Goal: Task Accomplishment & Management: Use online tool/utility

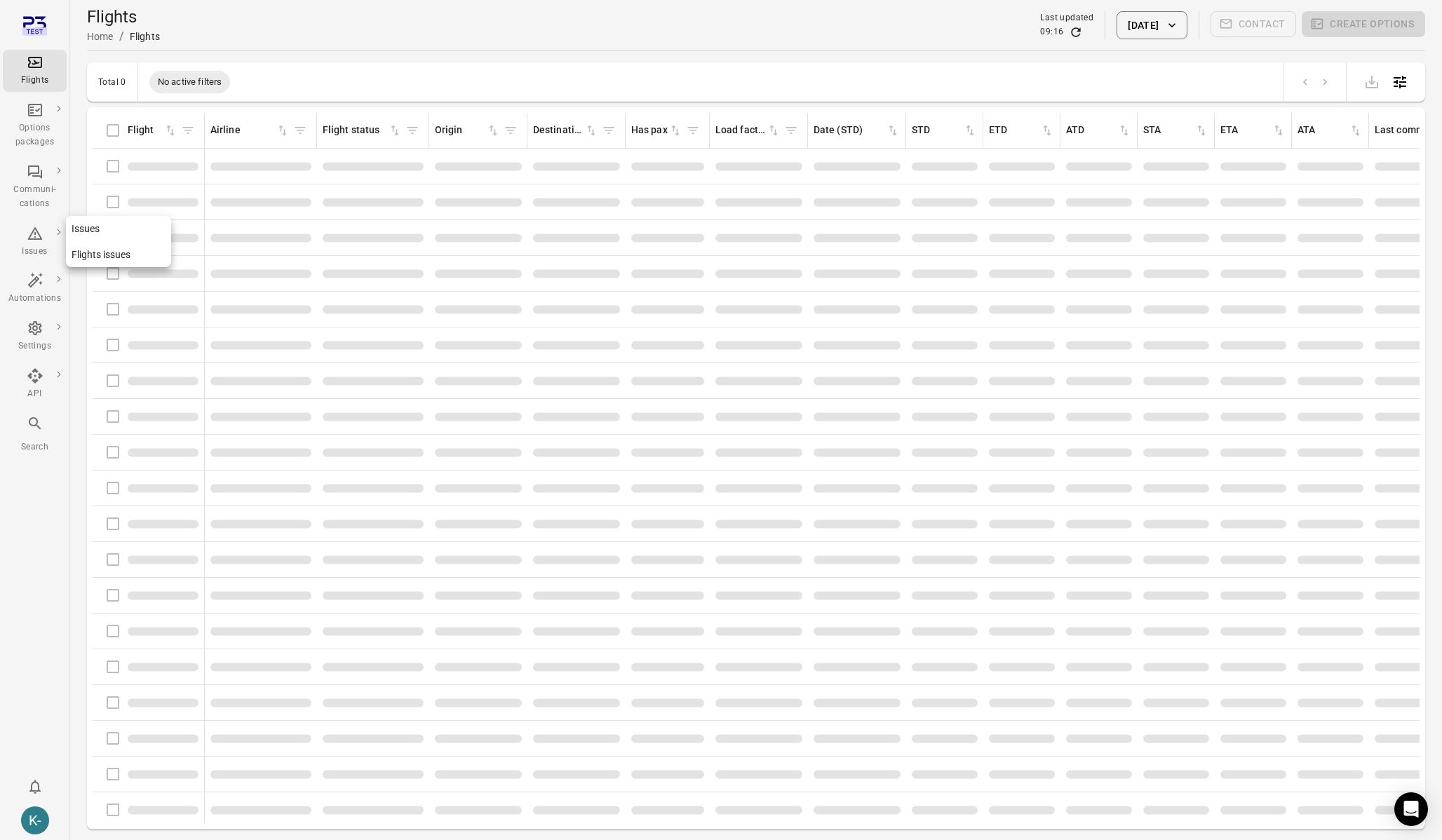
click at [33, 241] on icon "Main navigation" at bounding box center [35, 233] width 17 height 17
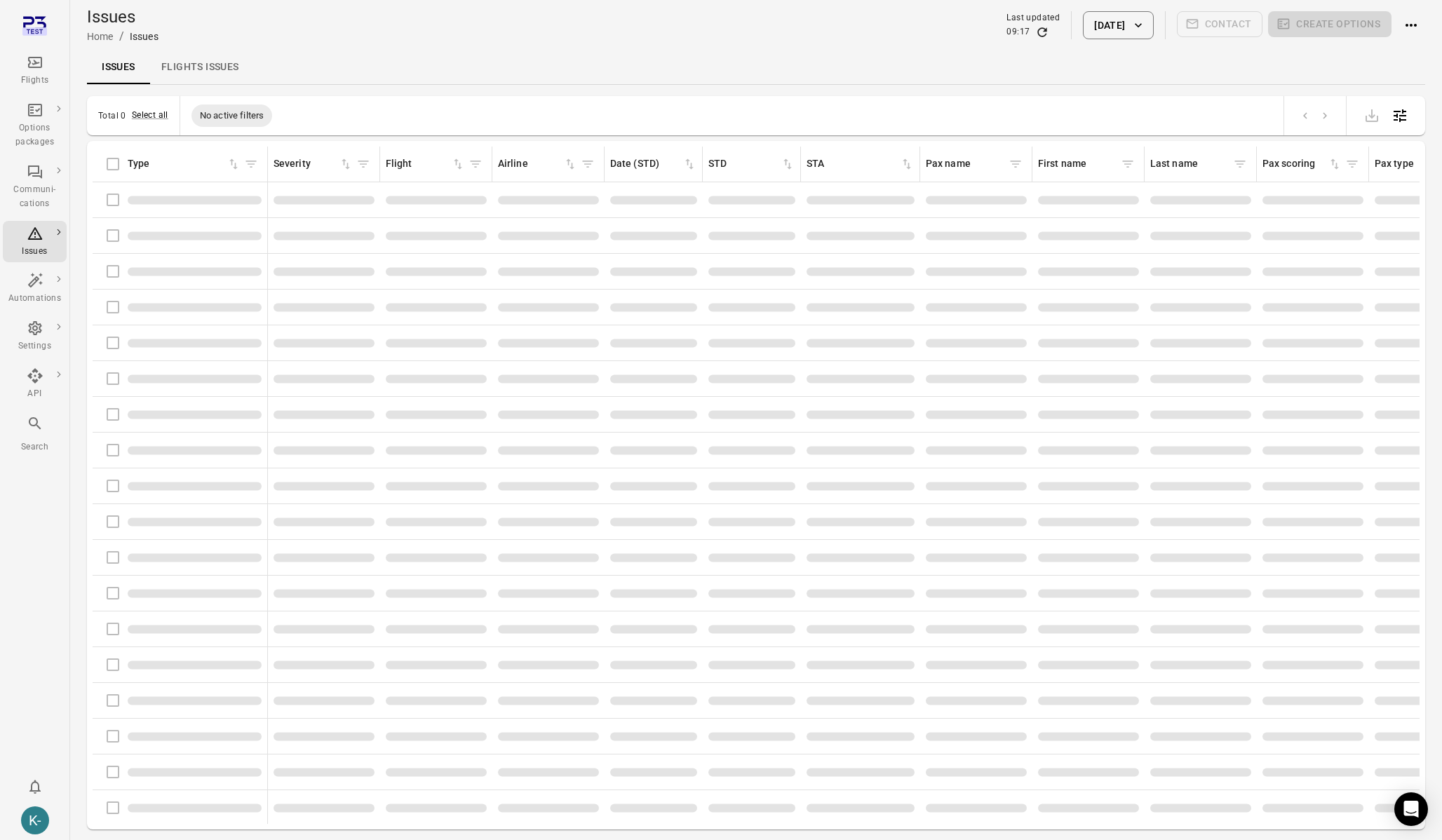
click at [434, 85] on main "Issues Home / Issues Last updated 09:17 [DATE] Contact Create options Issues Fl…" at bounding box center [756, 443] width 1372 height 885
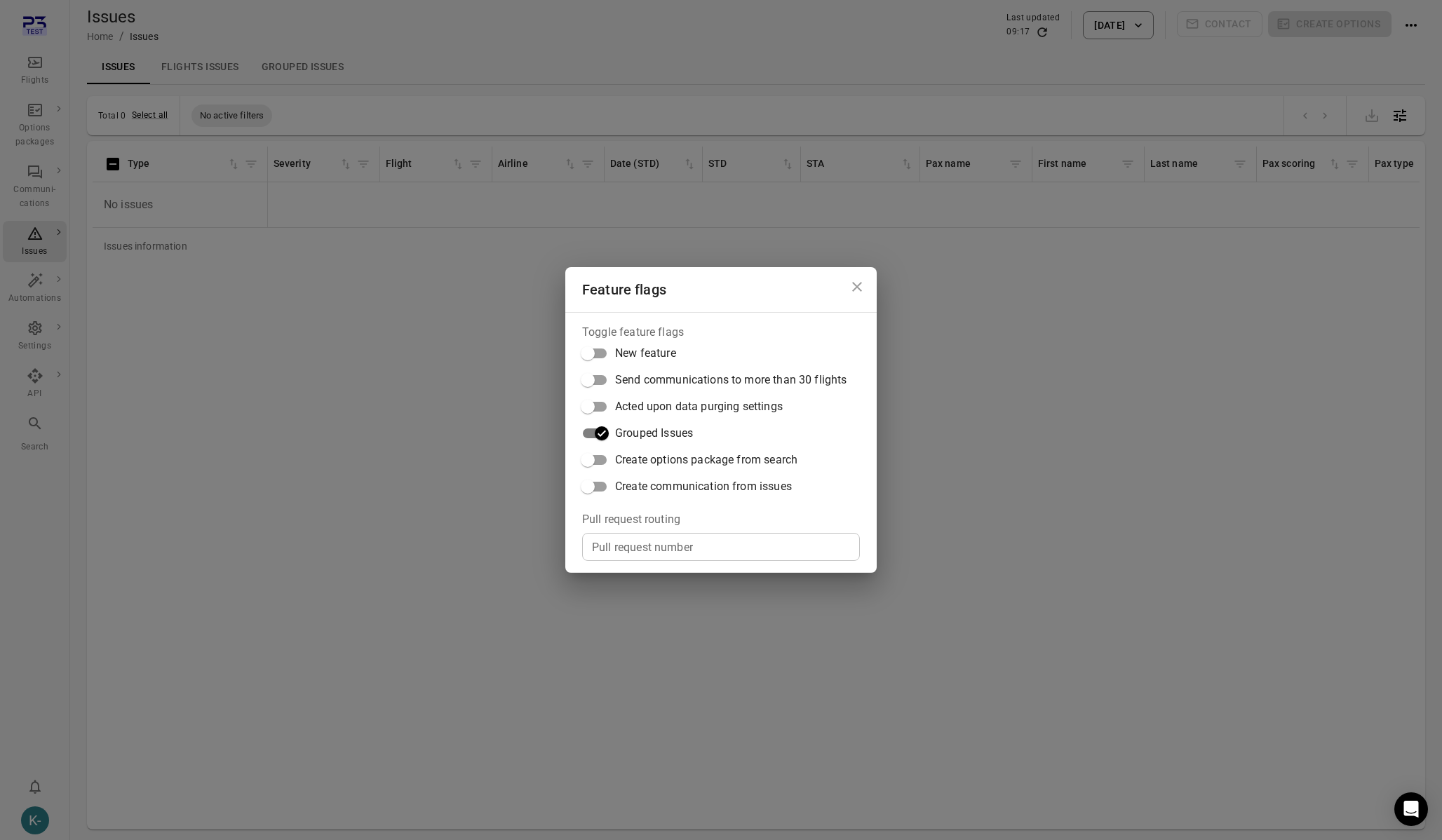
click at [436, 205] on div "Feature flags Toggle feature flags New feature Send communications to more than…" at bounding box center [721, 420] width 1442 height 840
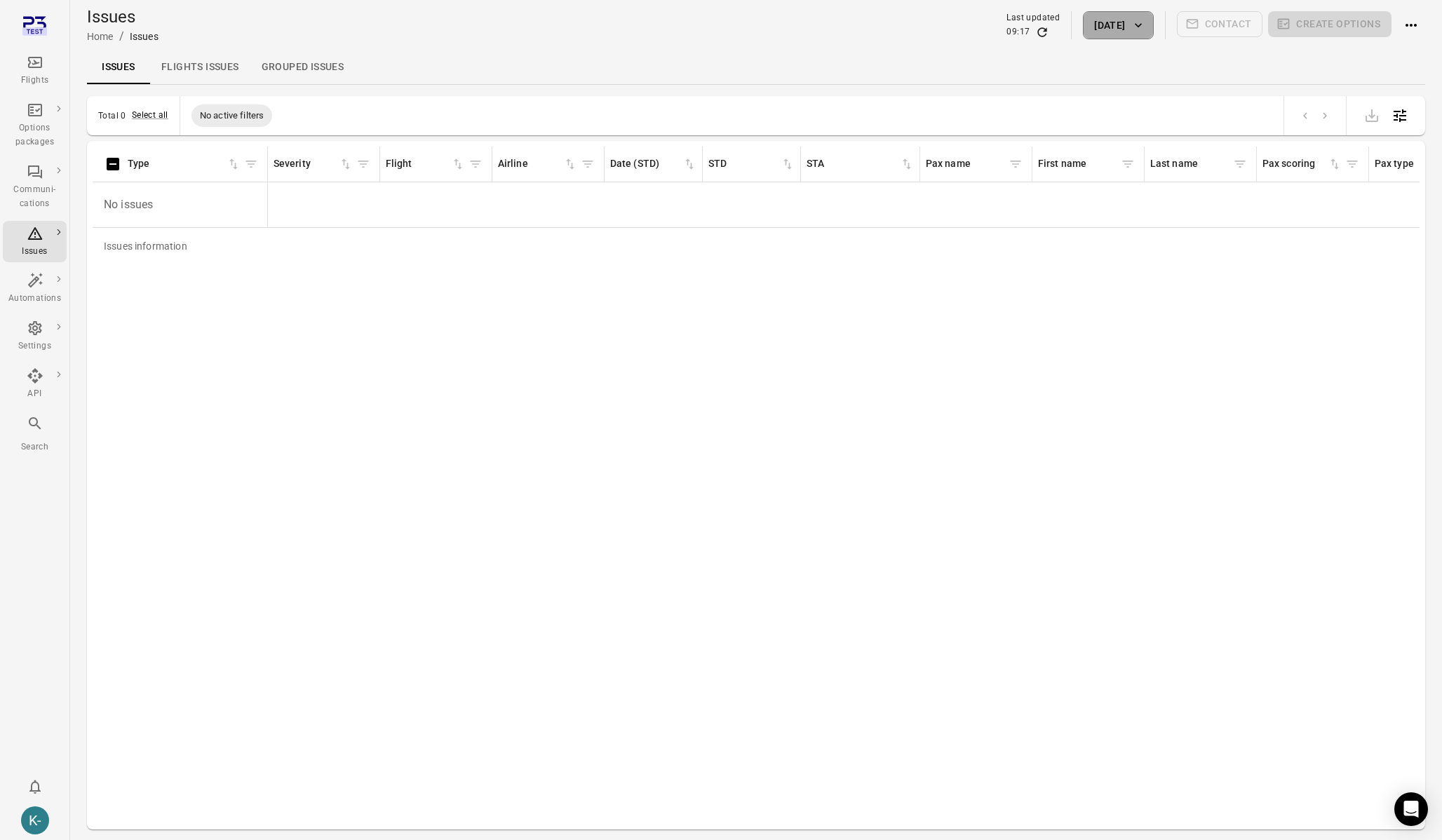
click at [1091, 31] on button "[DATE]" at bounding box center [1118, 25] width 70 height 28
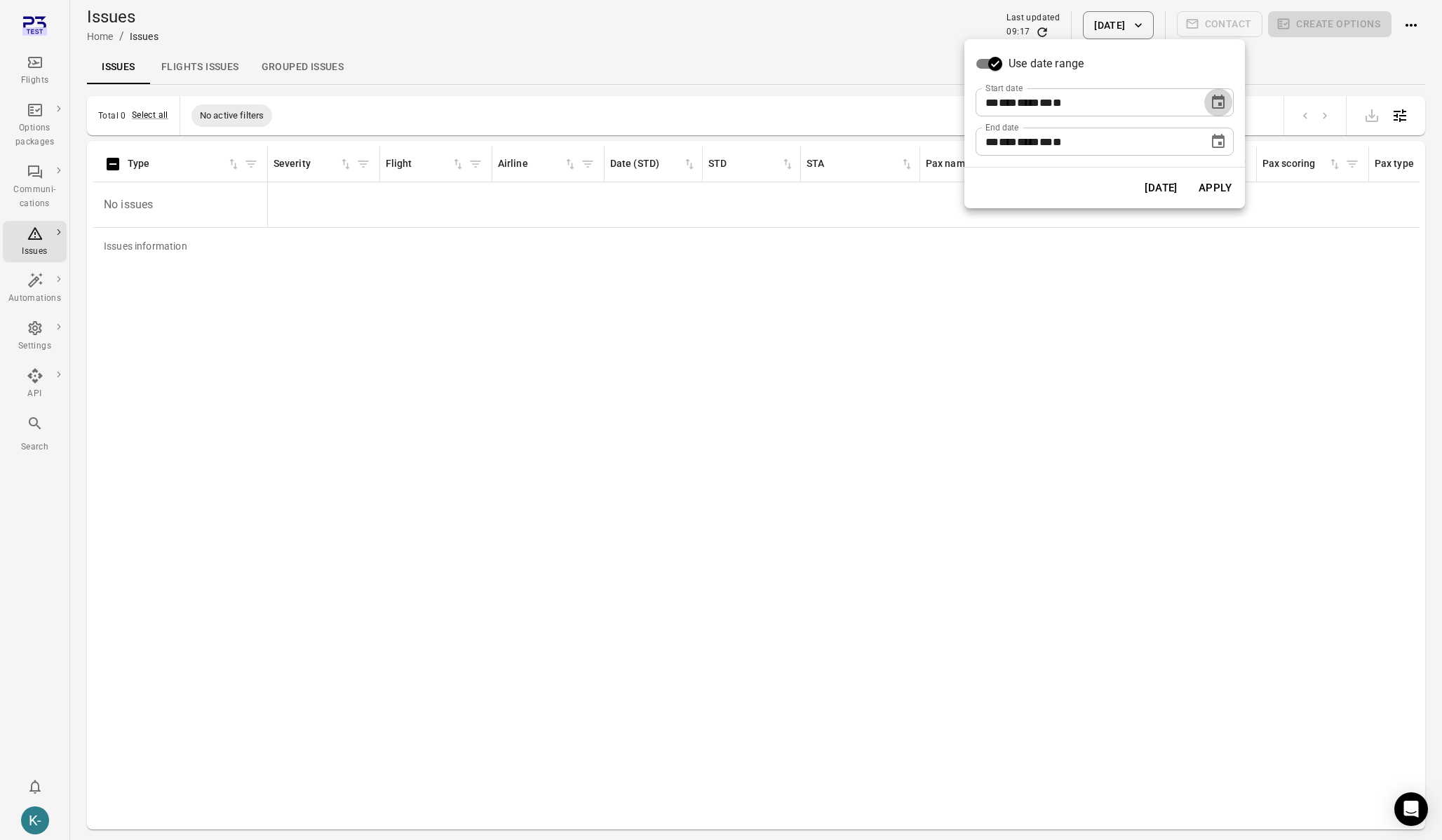
click at [1222, 105] on icon "Choose date, selected date is Oct 13, 2025" at bounding box center [1218, 102] width 17 height 17
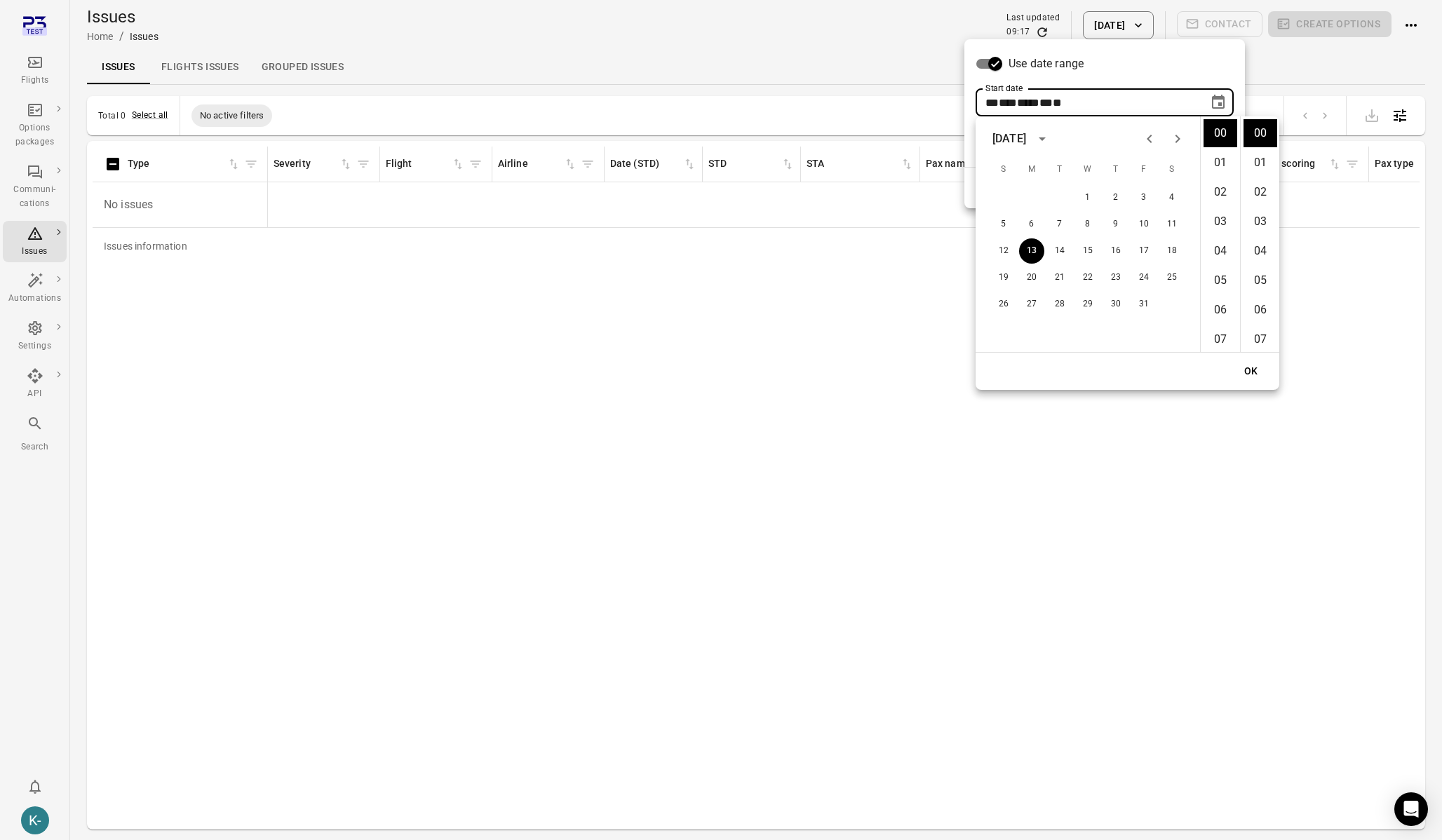
click at [1157, 132] on icon "Previous month" at bounding box center [1149, 139] width 17 height 17
click at [1092, 227] on button "9" at bounding box center [1088, 224] width 25 height 25
type input "**********"
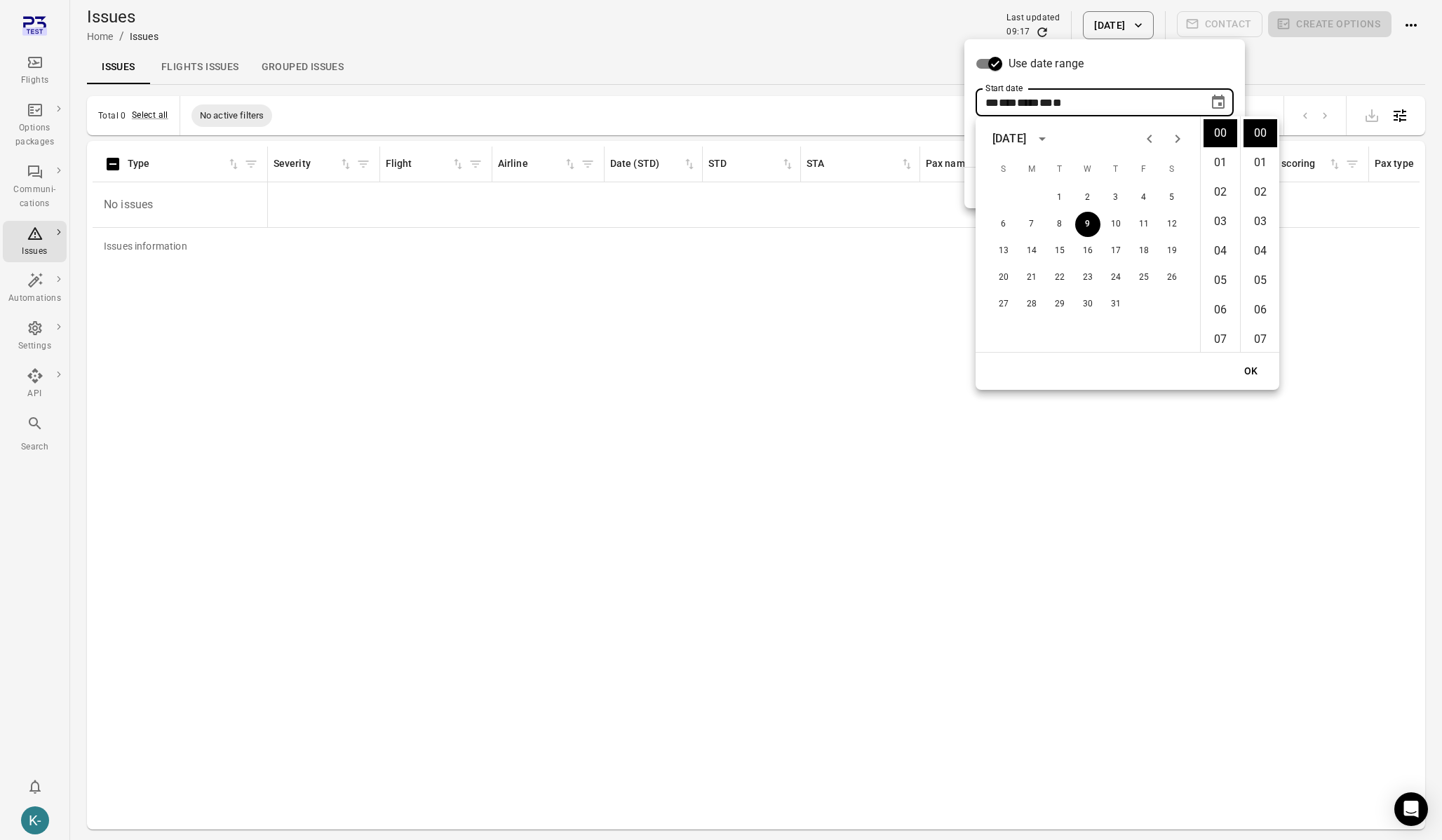
click at [1262, 376] on button "OK" at bounding box center [1251, 371] width 45 height 26
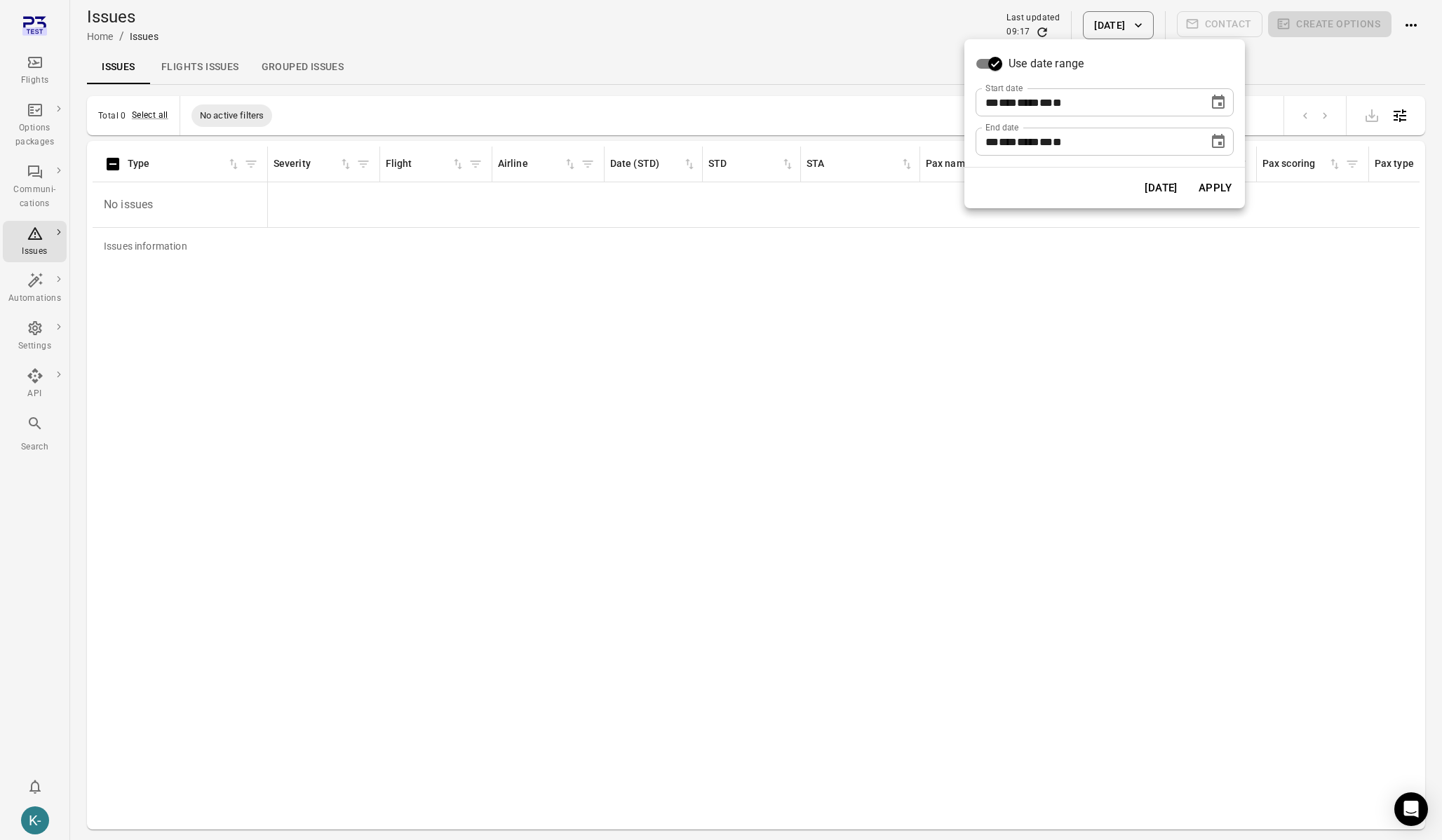
click at [1222, 202] on div "[DATE] Apply" at bounding box center [1105, 188] width 280 height 41
click at [1216, 190] on button "Apply" at bounding box center [1215, 188] width 49 height 29
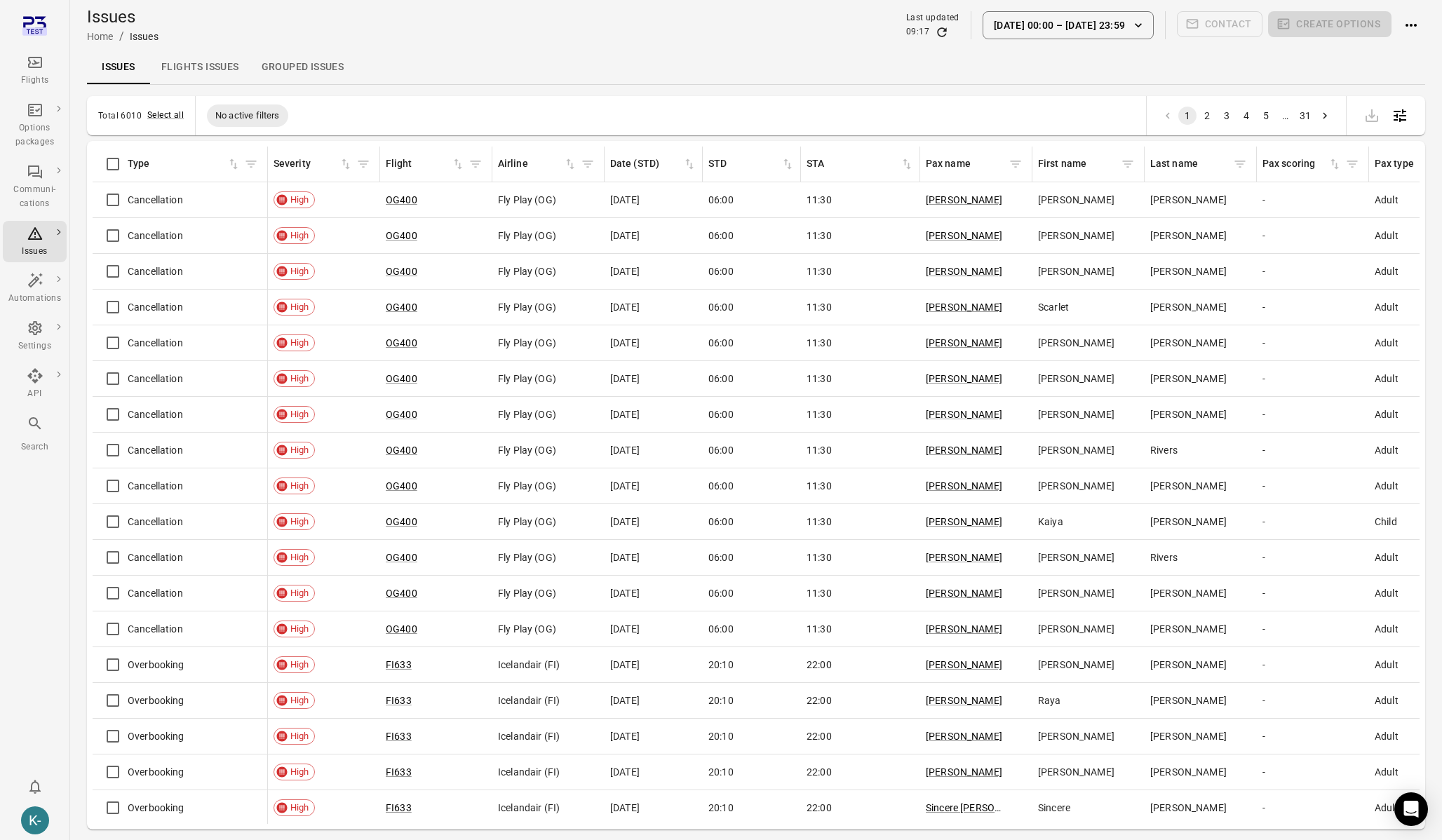
click at [299, 67] on link "Grouped issues" at bounding box center [302, 67] width 105 height 33
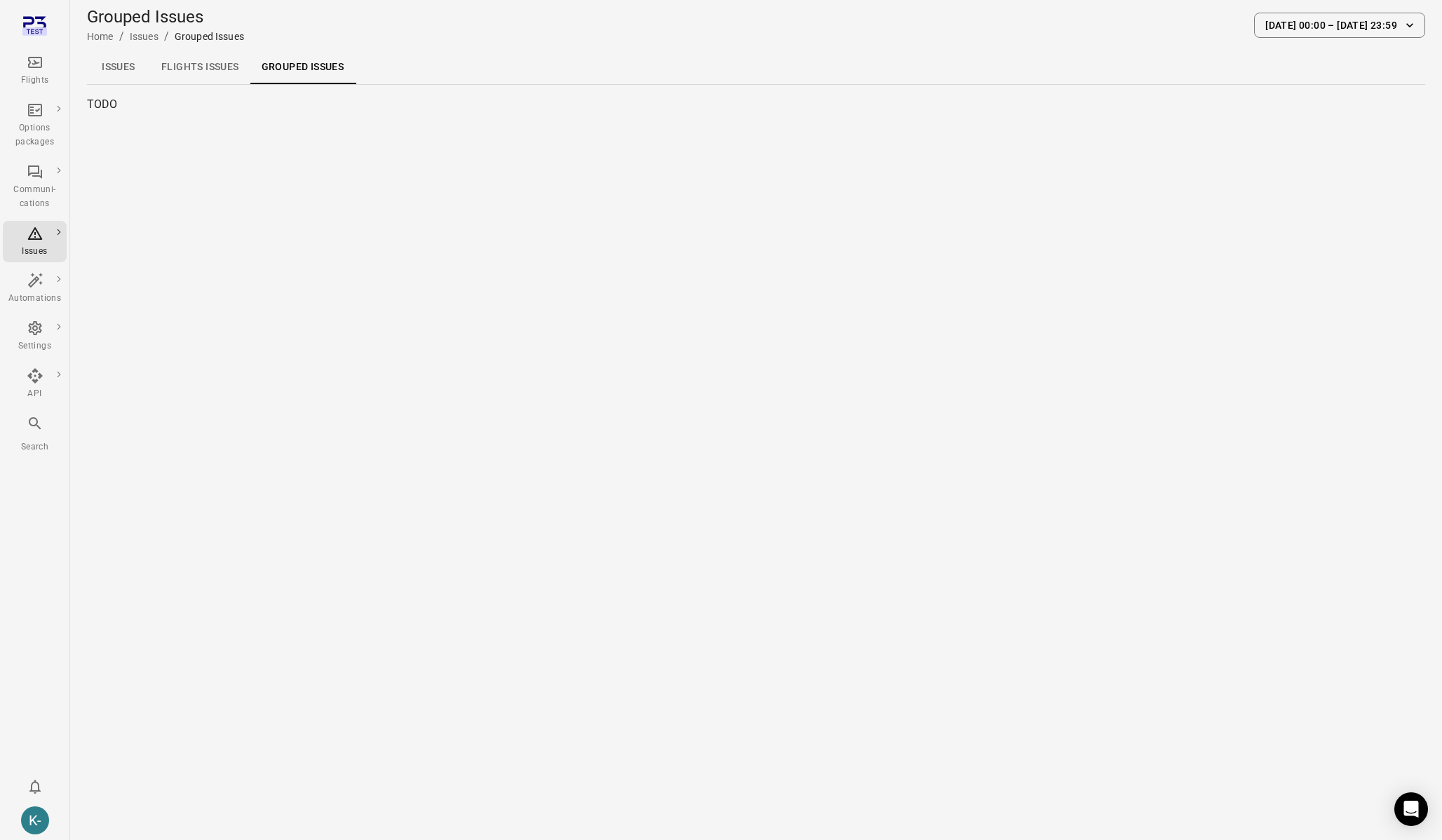
click at [110, 65] on link "Issues" at bounding box center [119, 67] width 63 height 33
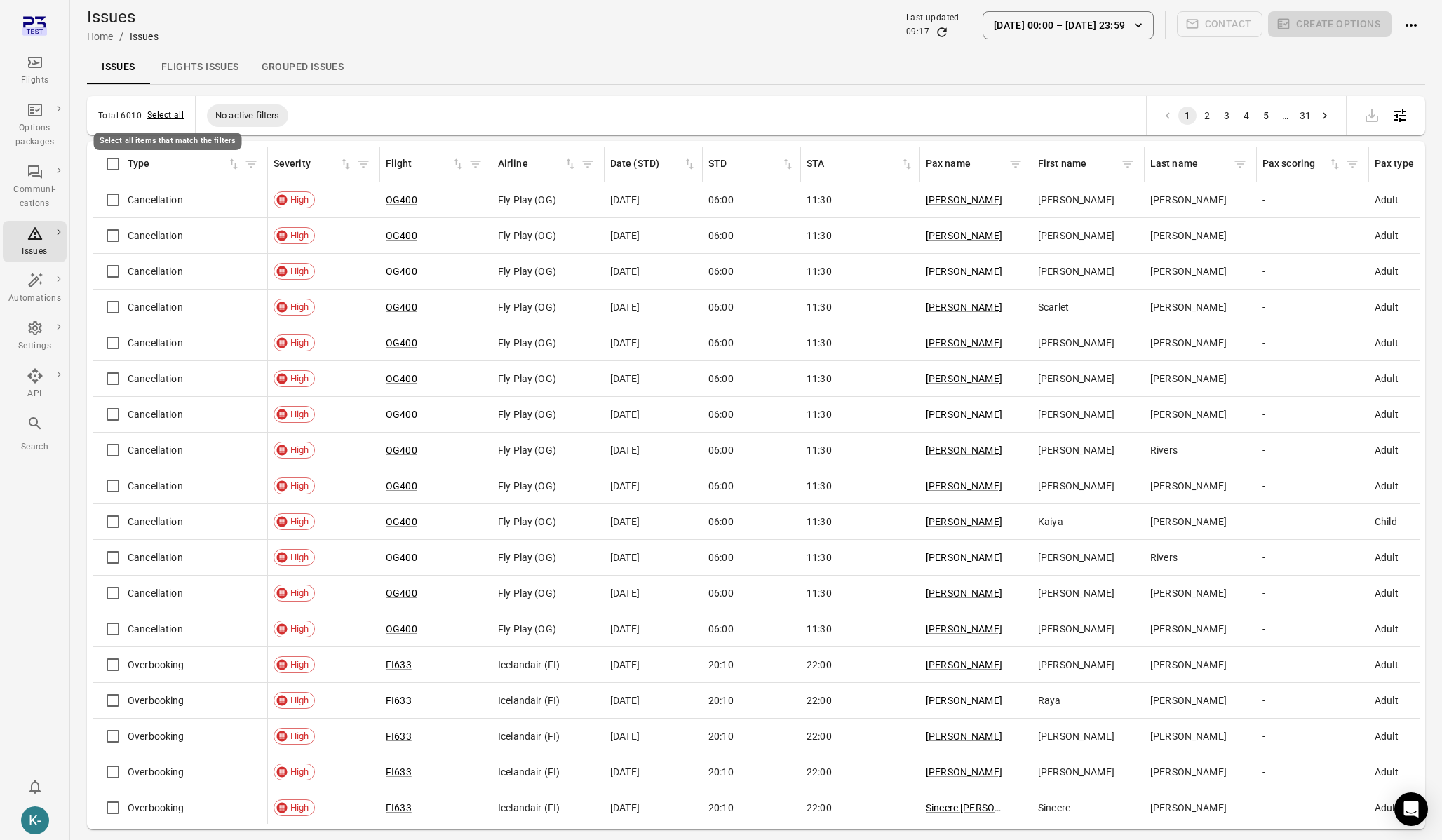
click at [157, 115] on button "Select all" at bounding box center [165, 115] width 37 height 14
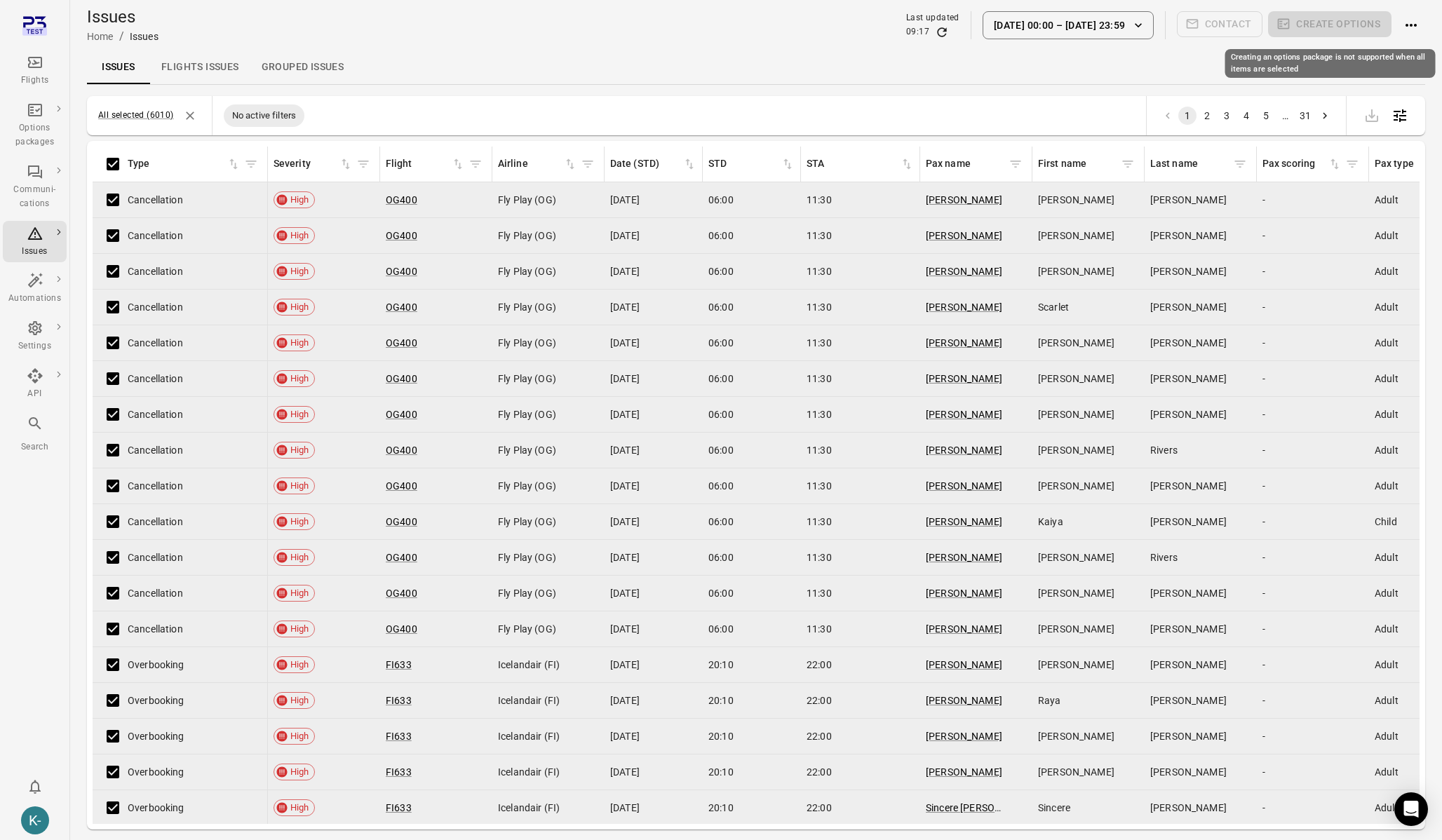
click at [1323, 27] on span "Create options" at bounding box center [1330, 25] width 124 height 28
click at [558, 54] on div "Issues Flights issues Grouped issues" at bounding box center [756, 67] width 1339 height 33
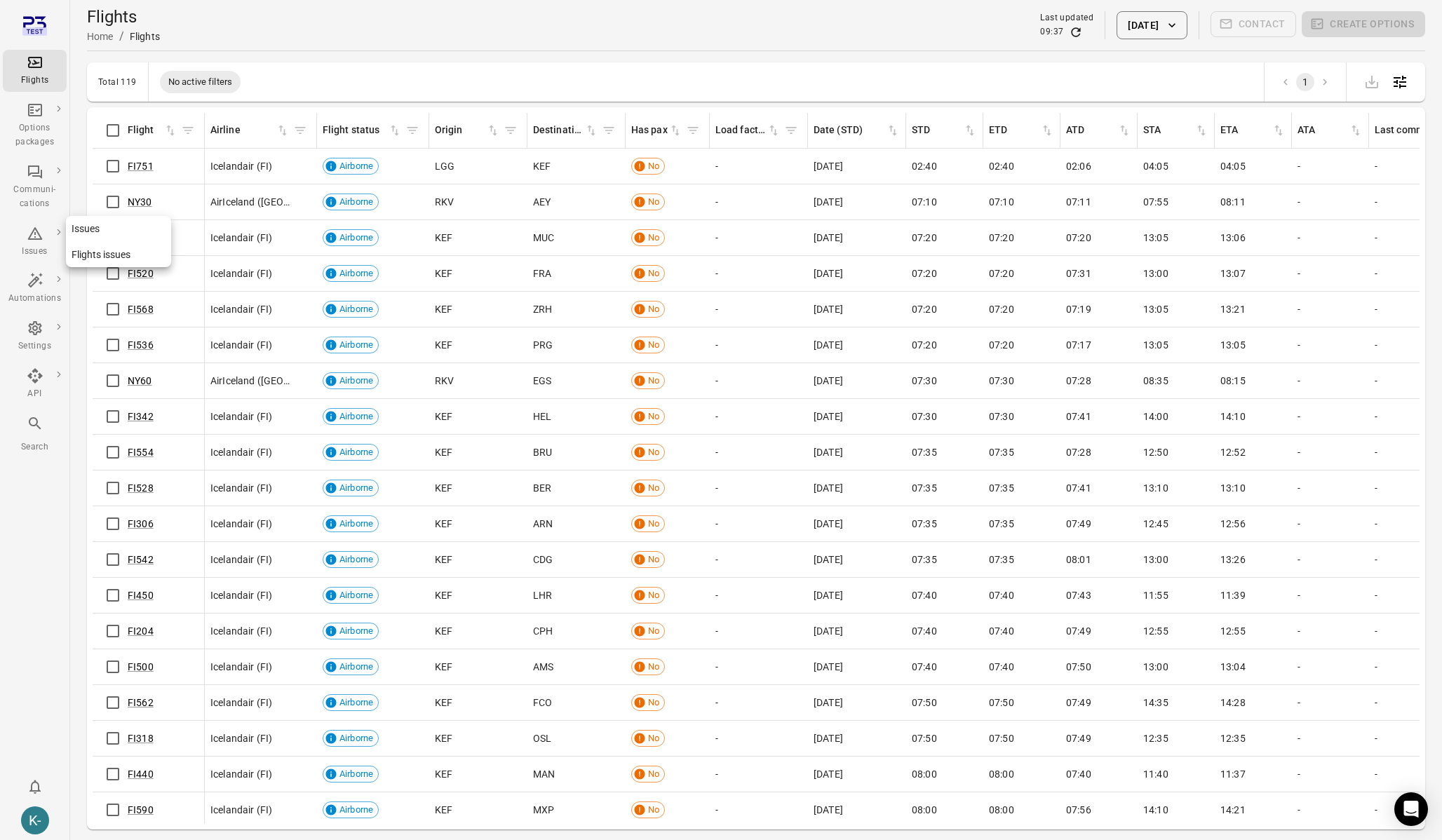
click at [79, 227] on link "Issues" at bounding box center [118, 229] width 105 height 26
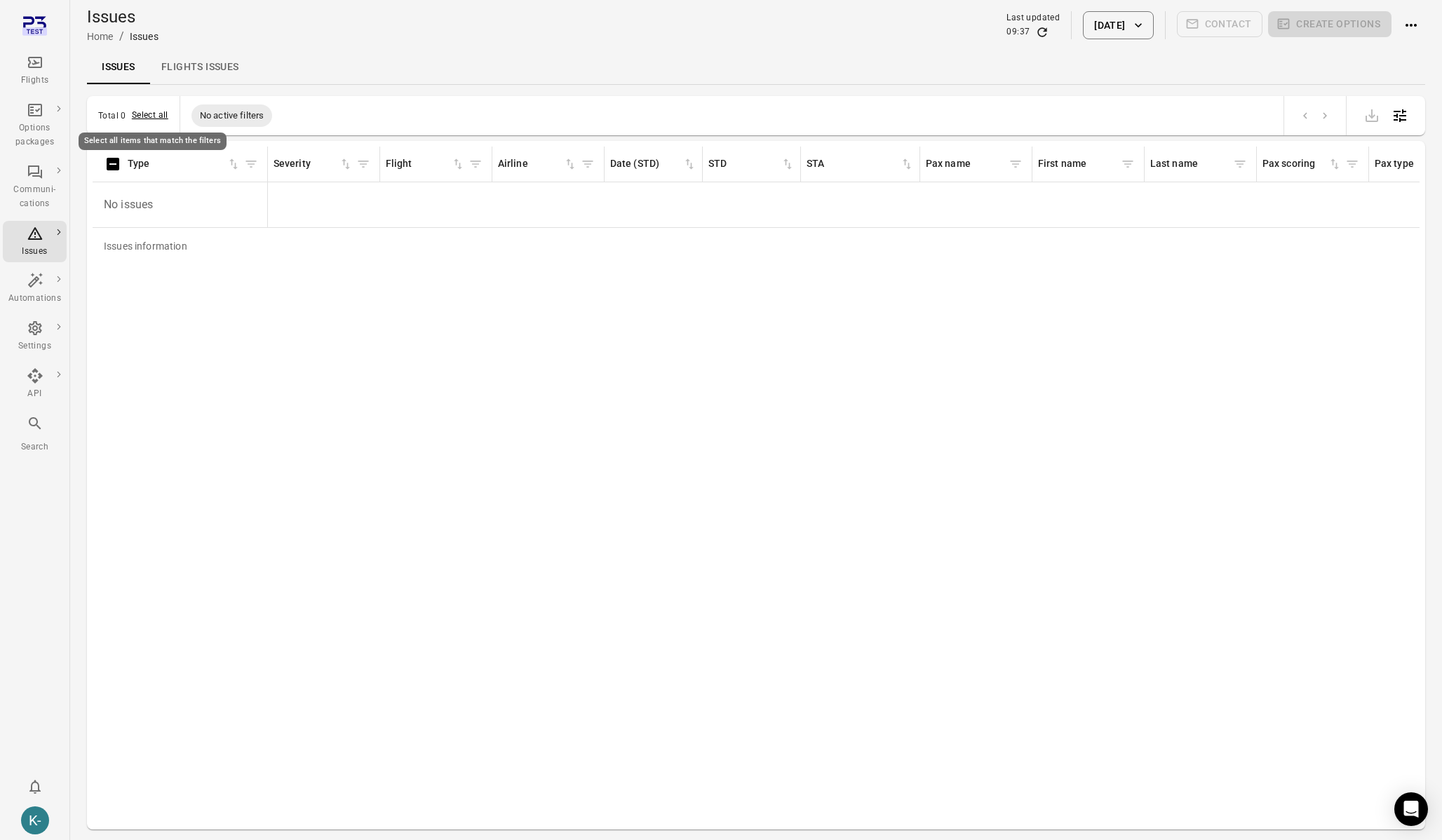
click at [151, 110] on button "Select all" at bounding box center [150, 115] width 37 height 14
click at [32, 67] on icon "Main navigation" at bounding box center [35, 63] width 14 height 11
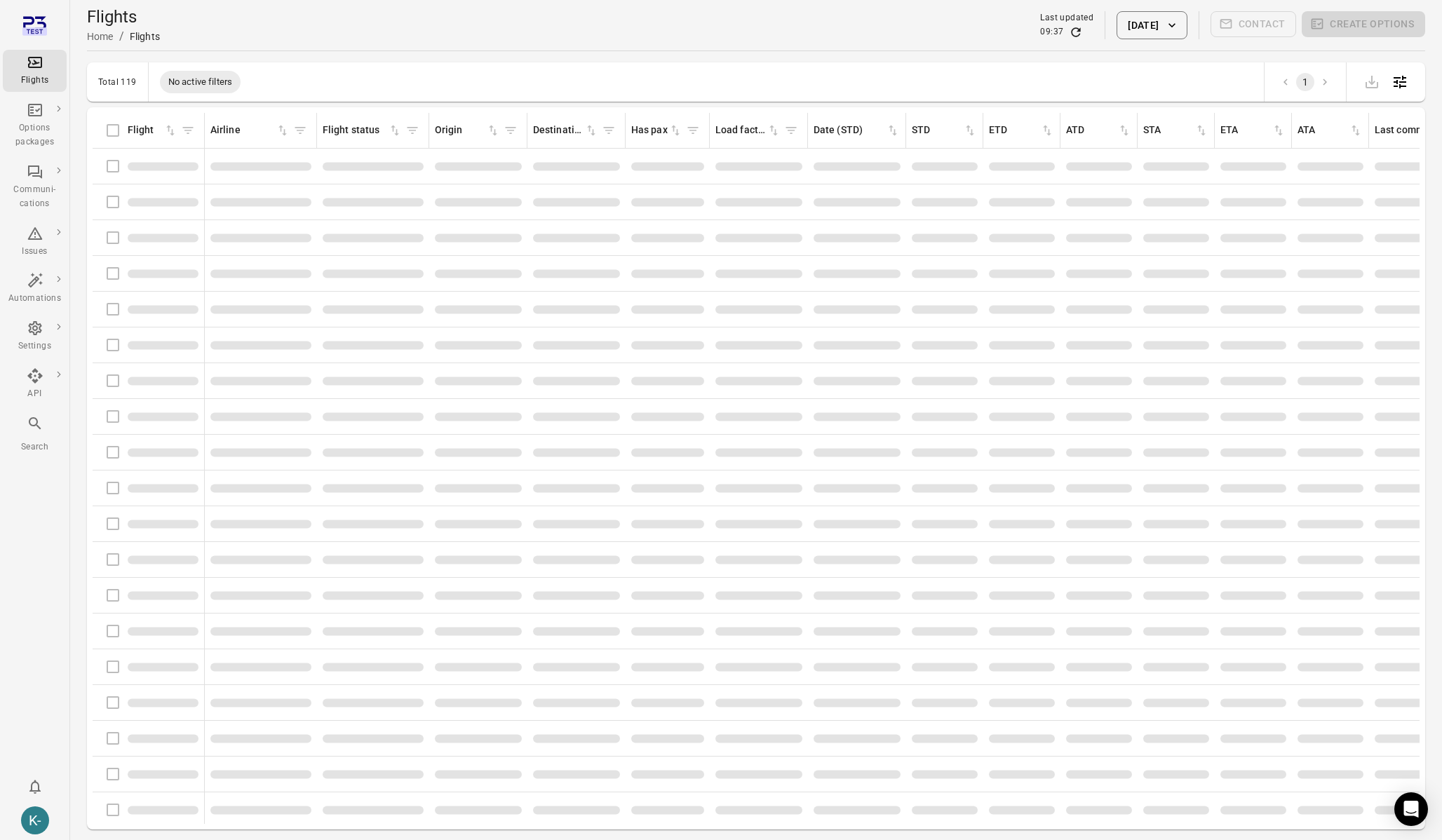
click at [113, 201] on div "Flights information" at bounding box center [148, 201] width 100 height 29
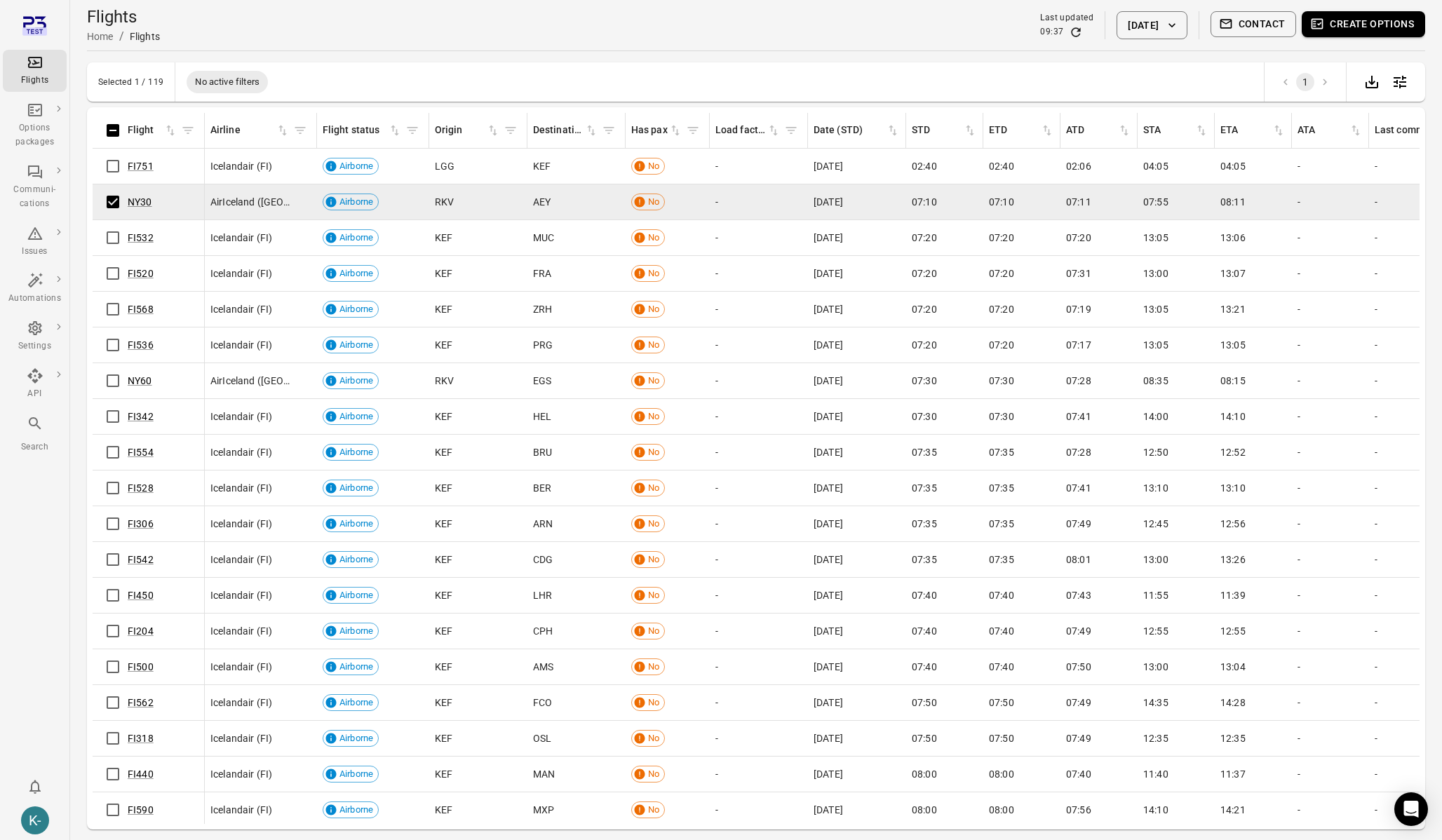
click at [1375, 31] on button "Create options" at bounding box center [1364, 24] width 124 height 26
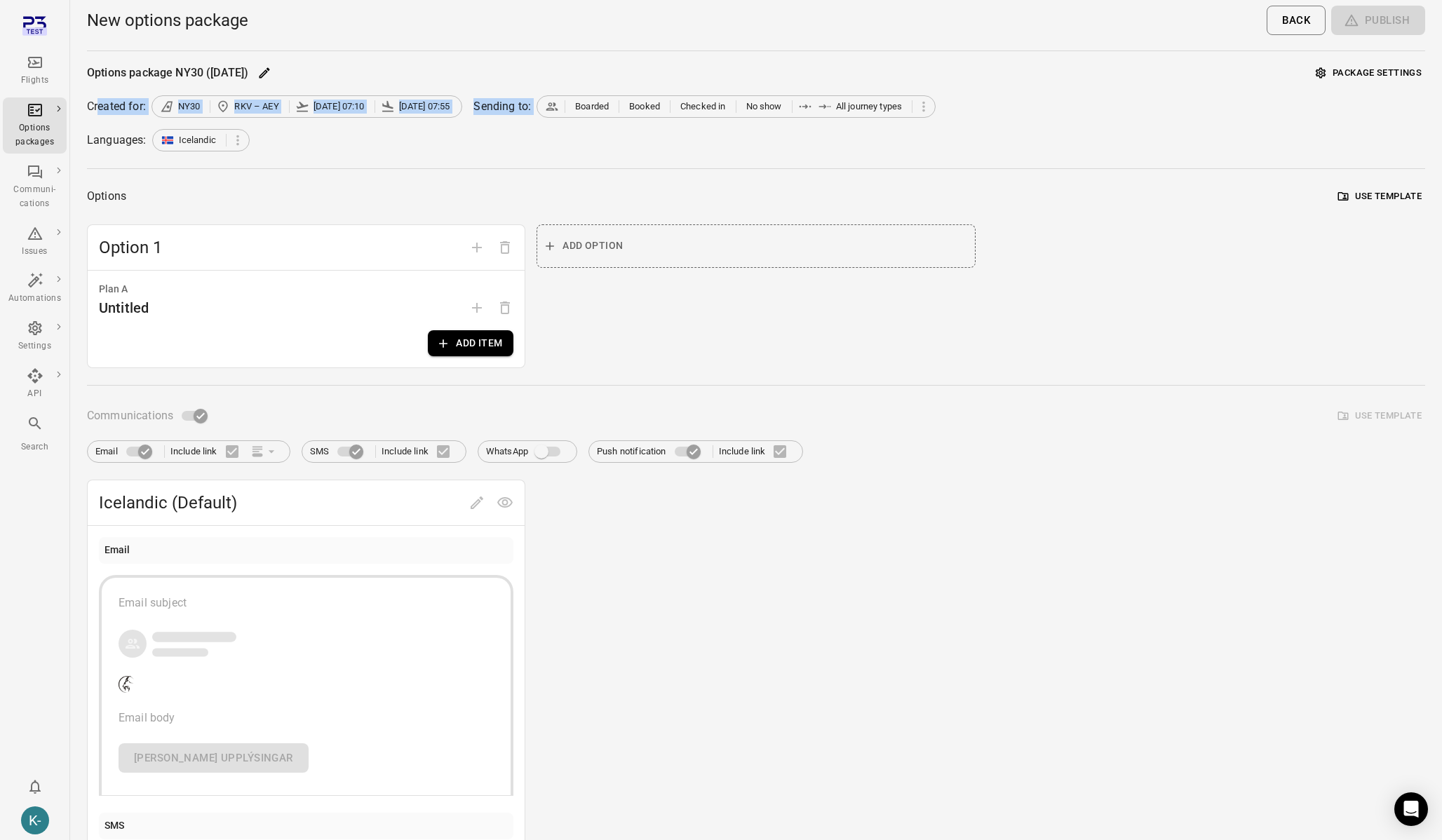
drag, startPoint x: 101, startPoint y: 105, endPoint x: 728, endPoint y: 123, distance: 627.3
click at [728, 123] on div "Options package NY30 (13 Oct) Package settings Created for: NY30 RKV – AEY 13 O…" at bounding box center [756, 672] width 1339 height 1219
click at [1369, 35] on div "New options package Back Publish" at bounding box center [756, 25] width 1339 height 50
